Goal: Task Accomplishment & Management: Manage account settings

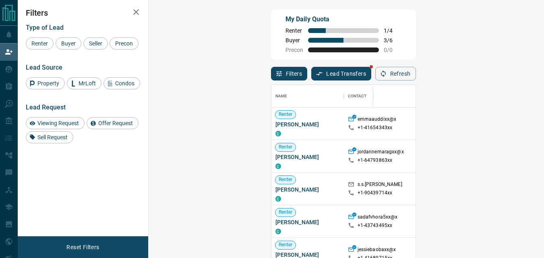
scroll to position [188, 372]
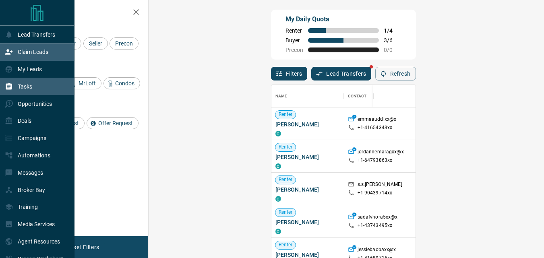
click at [26, 88] on p "Tasks" at bounding box center [25, 86] width 15 height 6
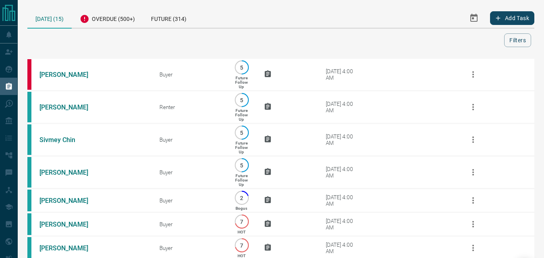
click at [472, 15] on icon "Select Date Range" at bounding box center [474, 18] width 7 height 8
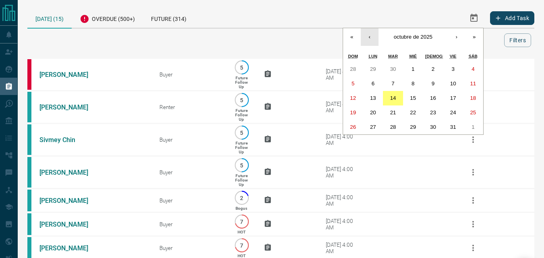
click at [365, 36] on button "‹" at bounding box center [370, 37] width 18 height 18
click at [379, 65] on button "1" at bounding box center [373, 69] width 20 height 15
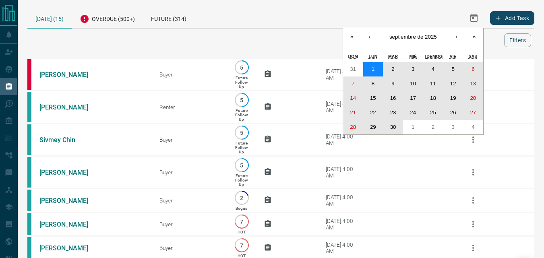
drag, startPoint x: 373, startPoint y: 71, endPoint x: 394, endPoint y: 123, distance: 55.9
click at [394, 123] on div "31 1 2 3 4 5 6 7 8 9 10 11 12 13 14 15 16 17 18 19 20 21 22 23 24 25 26 27 28 2…" at bounding box center [413, 98] width 140 height 73
click at [394, 123] on button "30" at bounding box center [393, 127] width 20 height 15
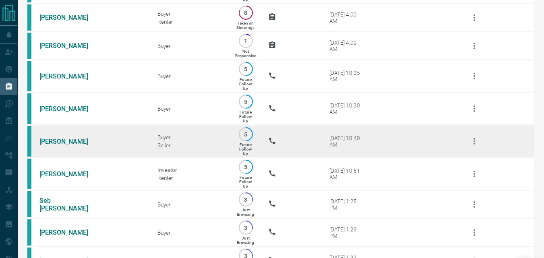
scroll to position [363, 0]
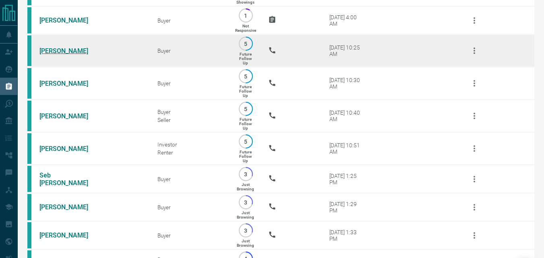
click at [72, 55] on link "[PERSON_NAME]" at bounding box center [69, 51] width 60 height 8
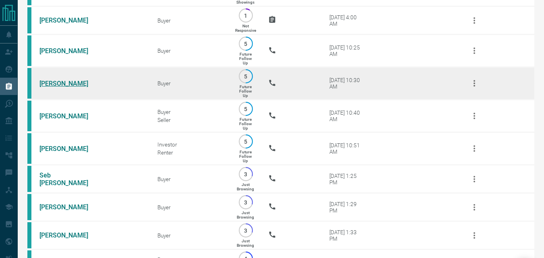
click at [84, 87] on link "[PERSON_NAME]" at bounding box center [69, 84] width 60 height 8
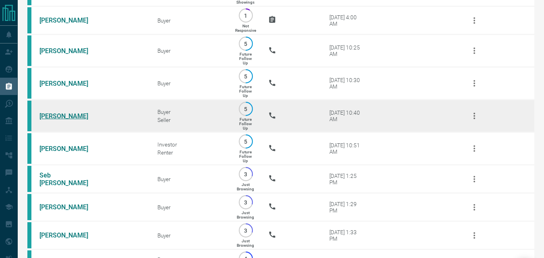
click at [57, 120] on link "[PERSON_NAME]" at bounding box center [69, 116] width 60 height 8
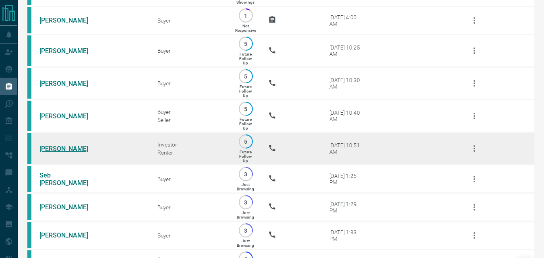
click at [53, 153] on link "[PERSON_NAME]" at bounding box center [69, 149] width 60 height 8
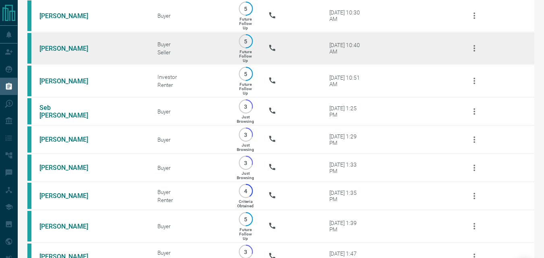
scroll to position [443, 0]
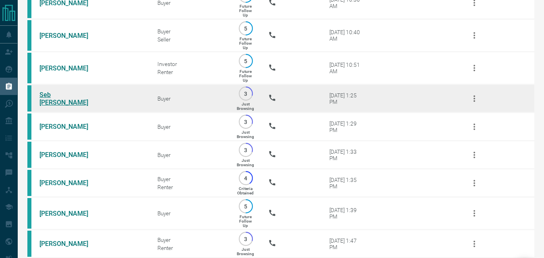
click at [64, 106] on link "Seb [PERSON_NAME]" at bounding box center [69, 98] width 60 height 15
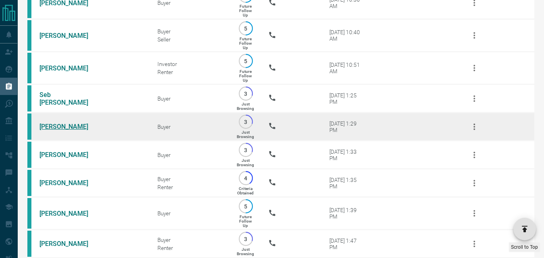
click at [80, 131] on link "[PERSON_NAME]" at bounding box center [69, 127] width 60 height 8
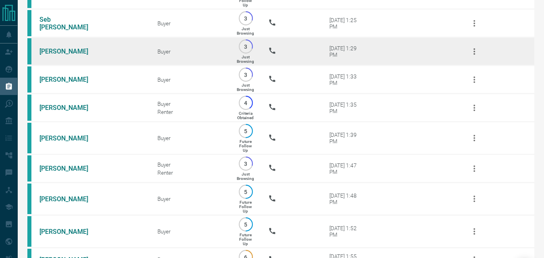
scroll to position [524, 0]
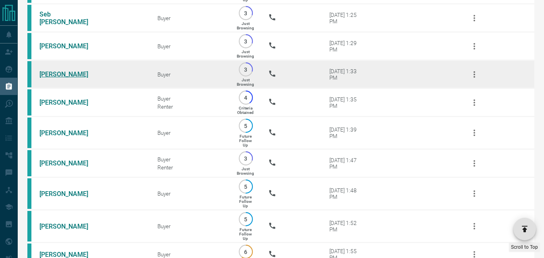
click at [64, 78] on link "[PERSON_NAME]" at bounding box center [69, 75] width 60 height 8
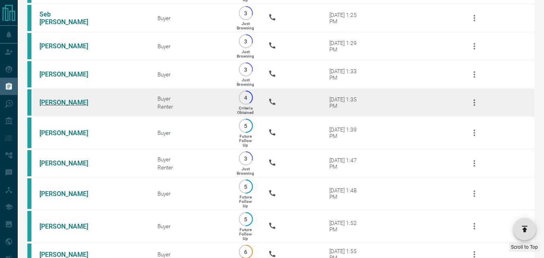
click at [65, 106] on link "[PERSON_NAME]" at bounding box center [69, 103] width 60 height 8
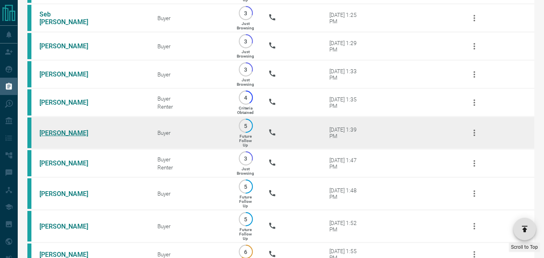
click at [68, 137] on link "[PERSON_NAME]" at bounding box center [69, 133] width 60 height 8
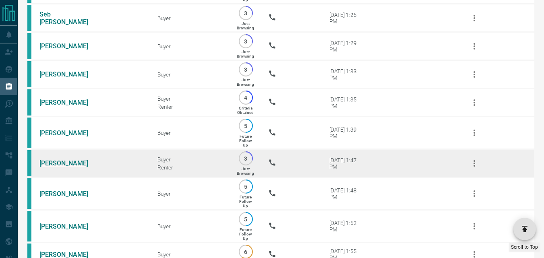
click at [55, 167] on link "[PERSON_NAME]" at bounding box center [69, 164] width 60 height 8
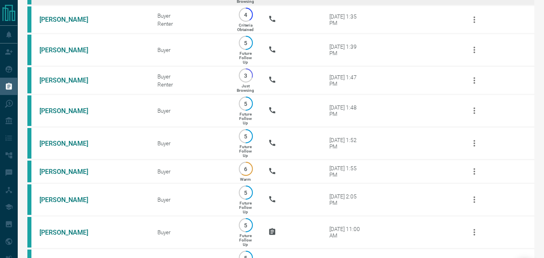
scroll to position [645, 0]
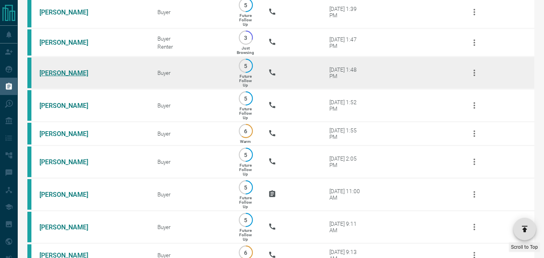
click at [73, 77] on link "[PERSON_NAME]" at bounding box center [69, 73] width 60 height 8
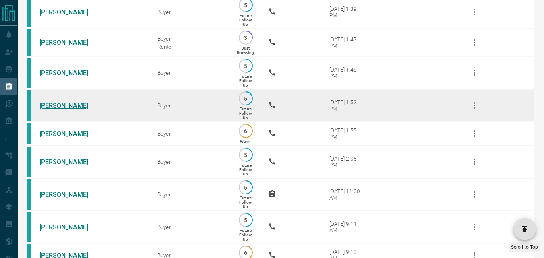
click at [66, 110] on link "[PERSON_NAME]" at bounding box center [69, 106] width 60 height 8
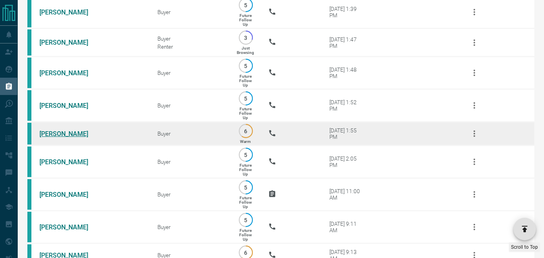
click at [66, 138] on link "[PERSON_NAME]" at bounding box center [69, 134] width 60 height 8
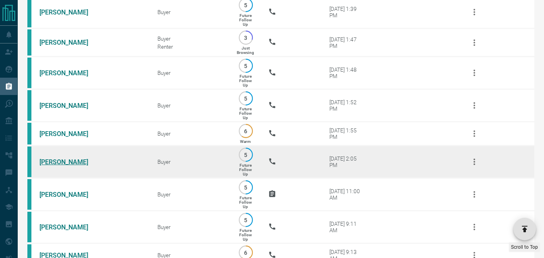
click at [72, 166] on link "[PERSON_NAME]" at bounding box center [69, 162] width 60 height 8
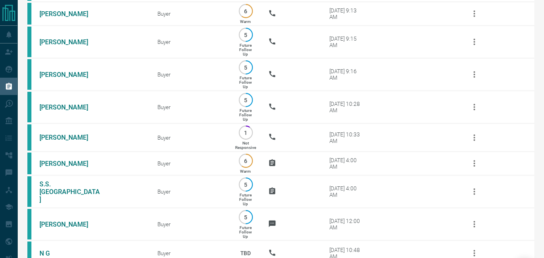
scroll to position [846, 0]
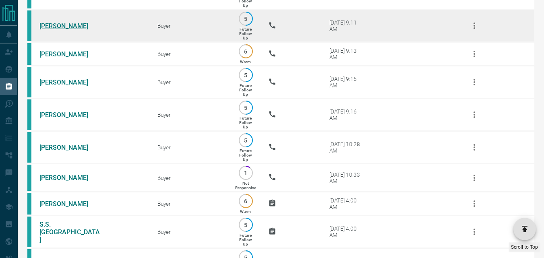
click at [55, 30] on link "[PERSON_NAME]" at bounding box center [69, 26] width 60 height 8
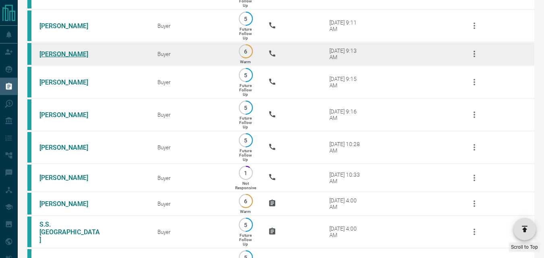
click at [60, 58] on link "[PERSON_NAME]" at bounding box center [69, 54] width 60 height 8
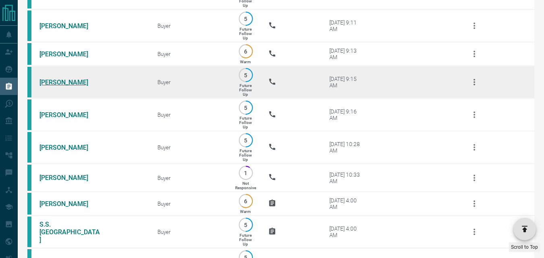
click at [79, 86] on link "[PERSON_NAME]" at bounding box center [69, 83] width 60 height 8
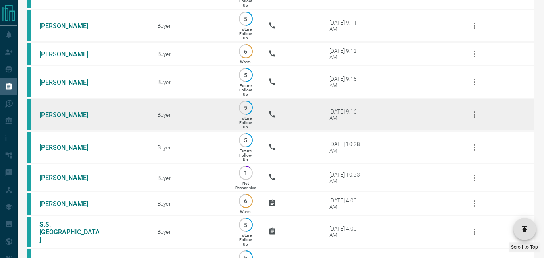
click at [73, 119] on link "[PERSON_NAME]" at bounding box center [69, 115] width 60 height 8
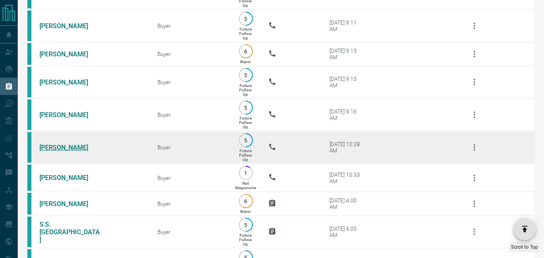
click at [71, 151] on link "[PERSON_NAME]" at bounding box center [69, 148] width 60 height 8
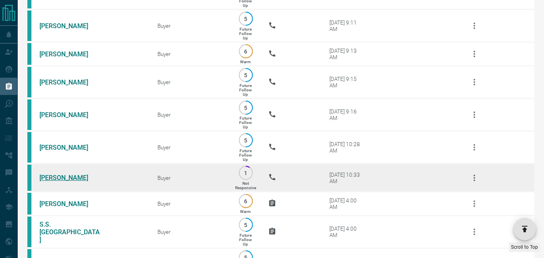
click at [68, 182] on link "[PERSON_NAME]" at bounding box center [69, 178] width 60 height 8
